Goal: Obtain resource: Download file/media

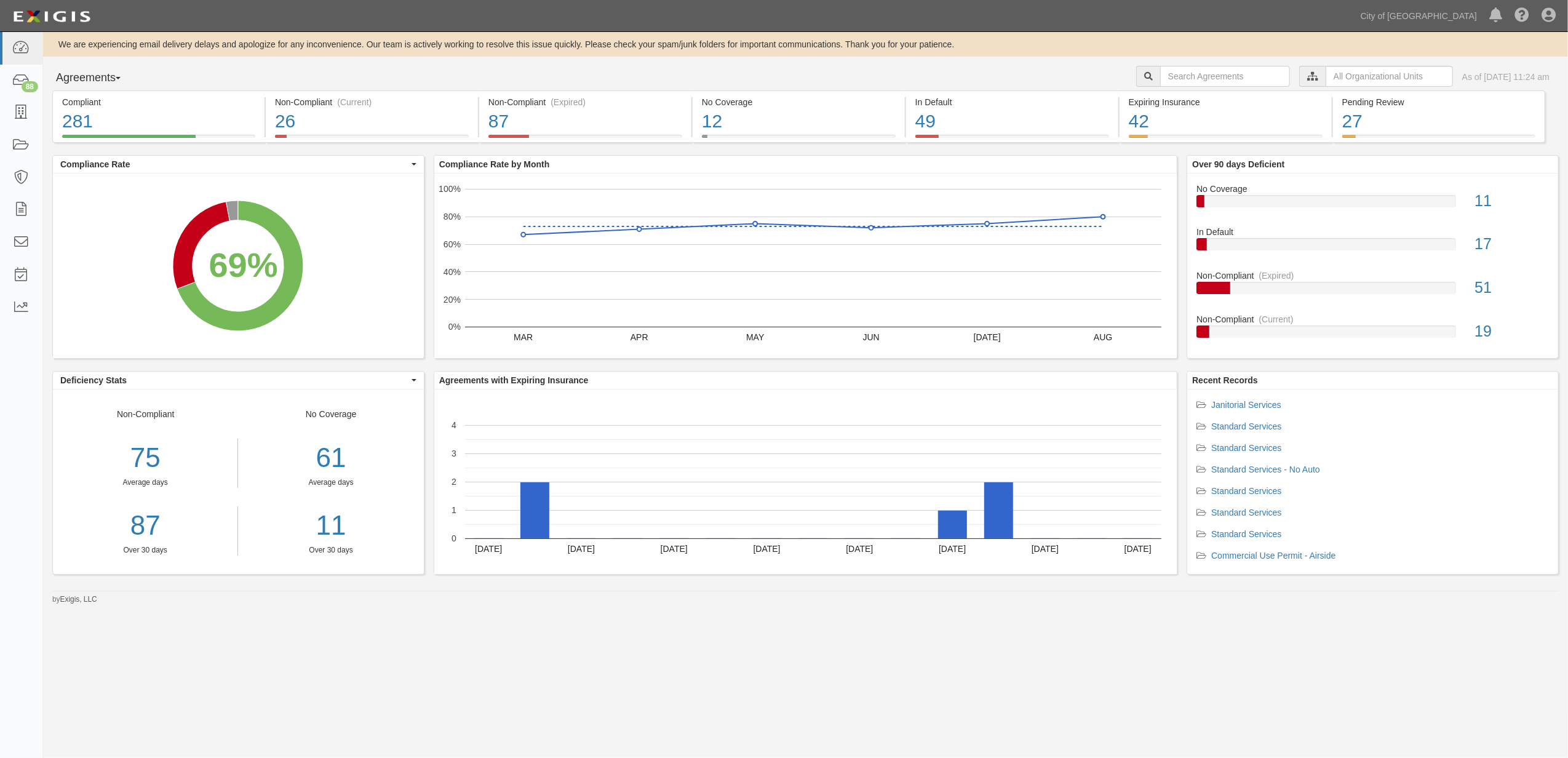
click at [1160, 60] on div "We are experiencing email delivery delays and apologize for any inconvenience. …" at bounding box center [806, 318] width 1525 height 573
click at [1160, 70] on input "text" at bounding box center [1225, 77] width 130 height 21
click at [8, 297] on link at bounding box center [21, 308] width 42 height 32
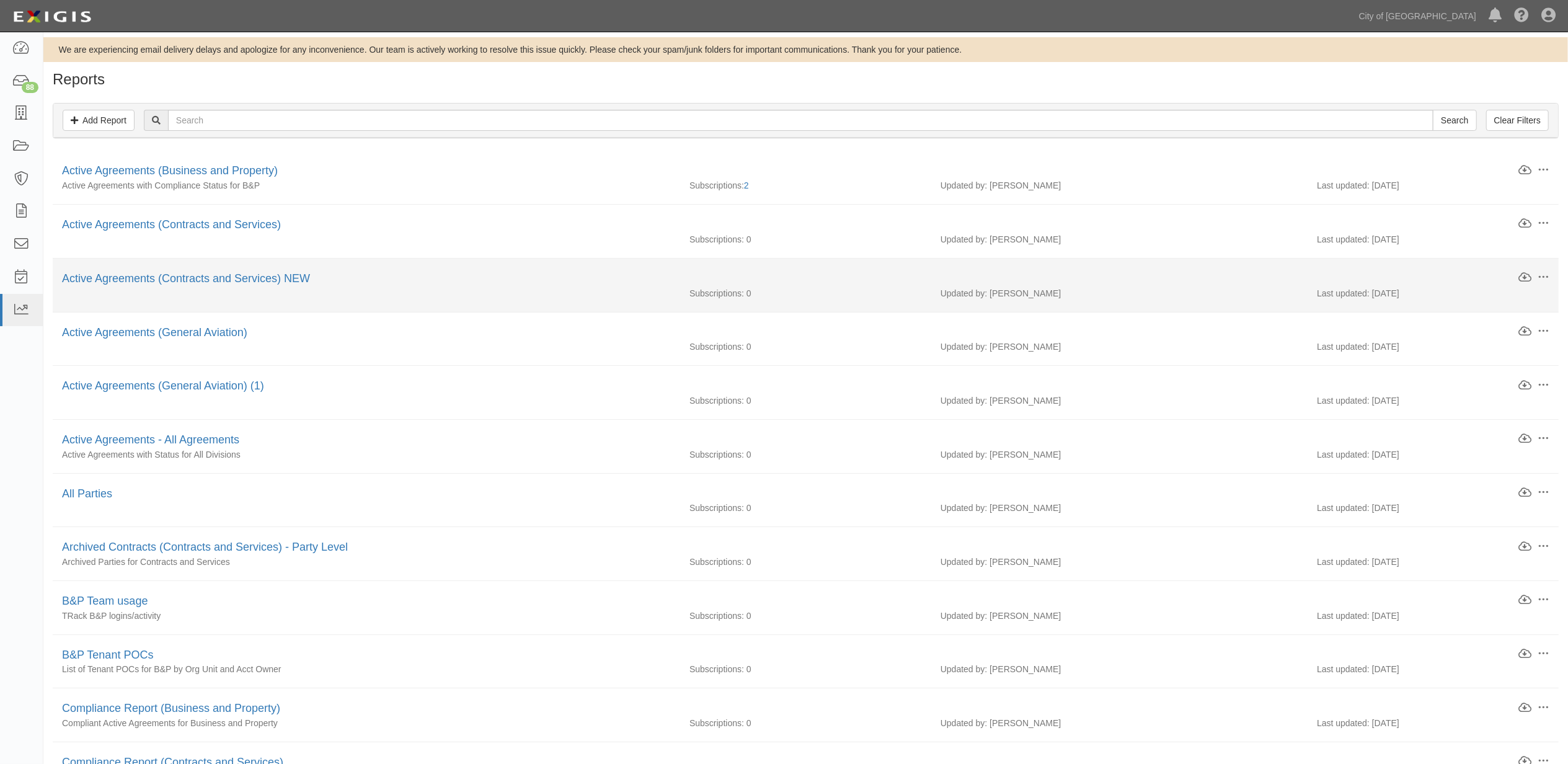
click at [197, 273] on div "Active Agreements (Contracts and Services) NEW" at bounding box center [790, 279] width 1456 height 16
click at [197, 281] on link "Active Agreements (Contracts and Services) NEW" at bounding box center [186, 278] width 248 height 13
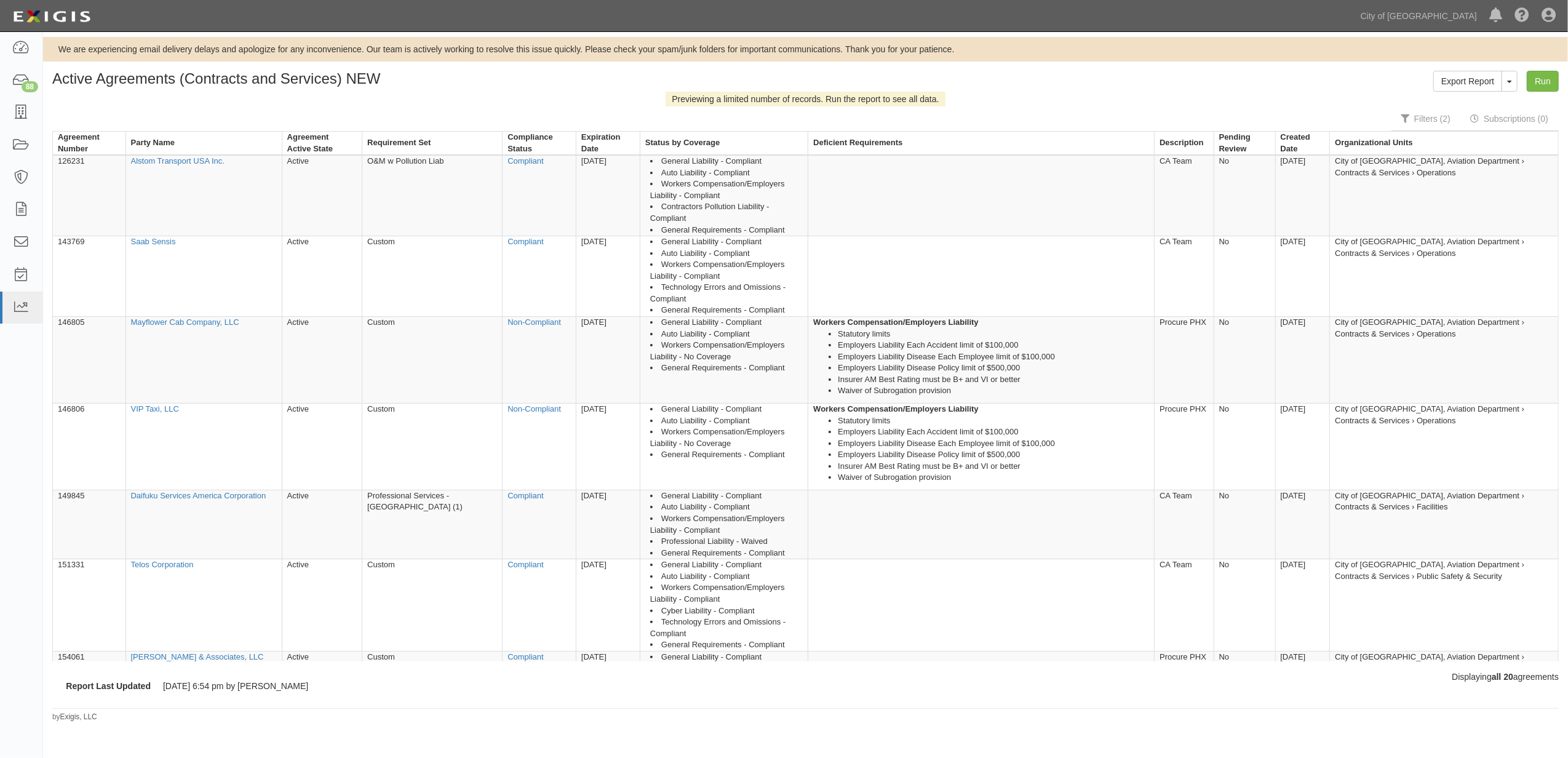
click at [1472, 95] on div "Previewing a limited number of records. Run the report to see all data." at bounding box center [806, 99] width 1506 height 15
click at [1470, 82] on link "Export Report" at bounding box center [1468, 81] width 69 height 21
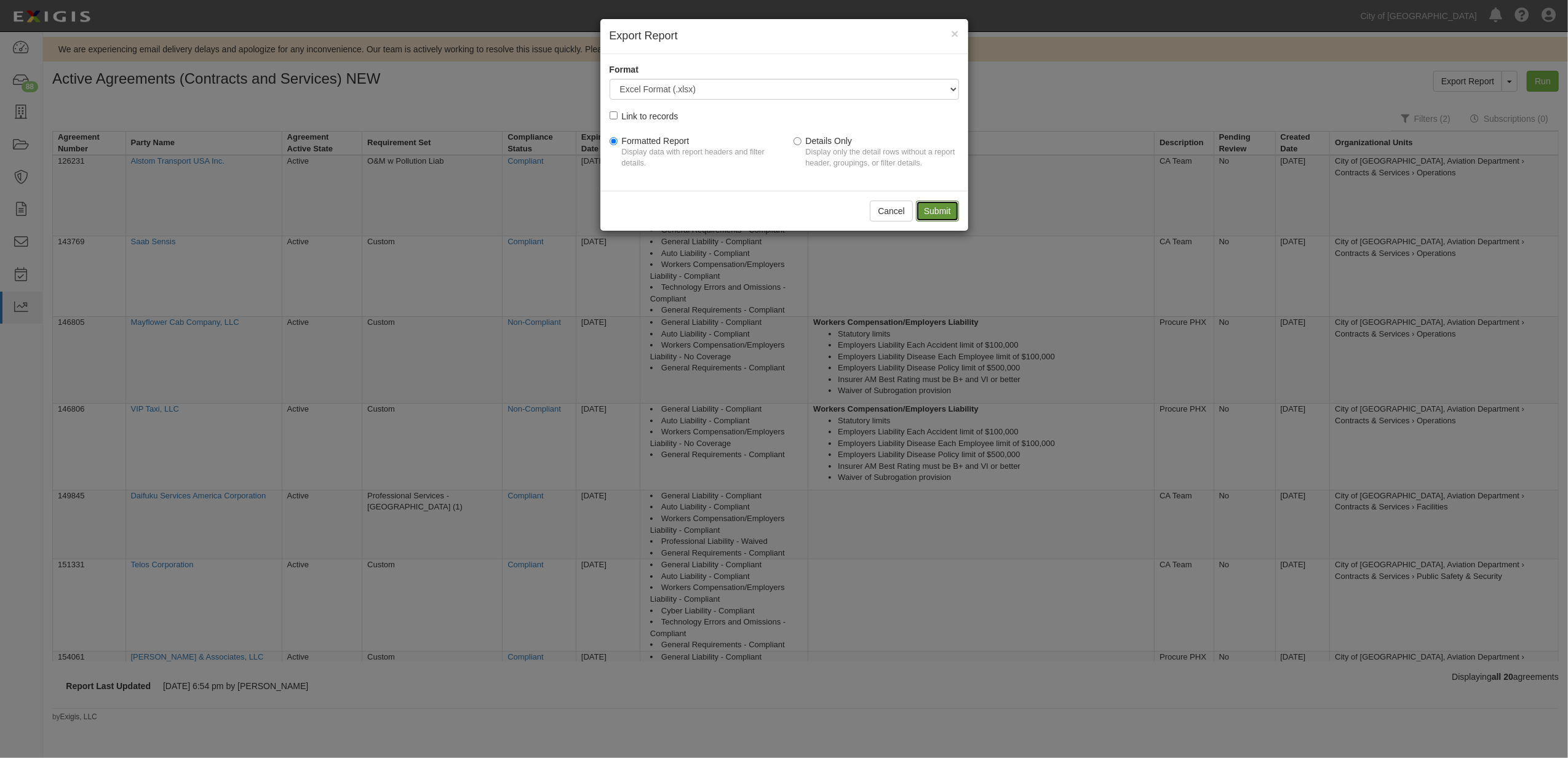
click at [951, 208] on input "Submit" at bounding box center [937, 211] width 43 height 21
